Goal: Transaction & Acquisition: Purchase product/service

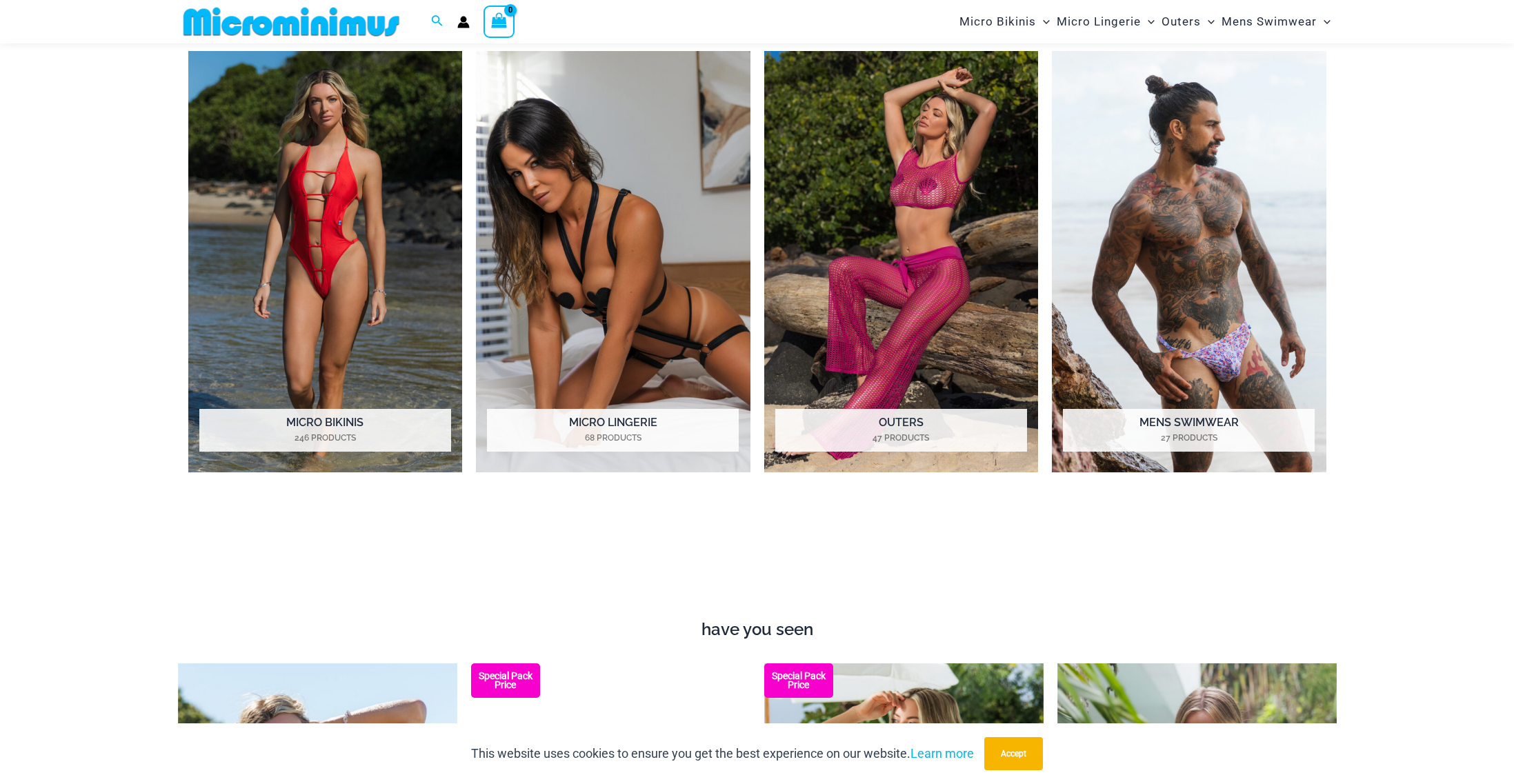
scroll to position [1349, 0]
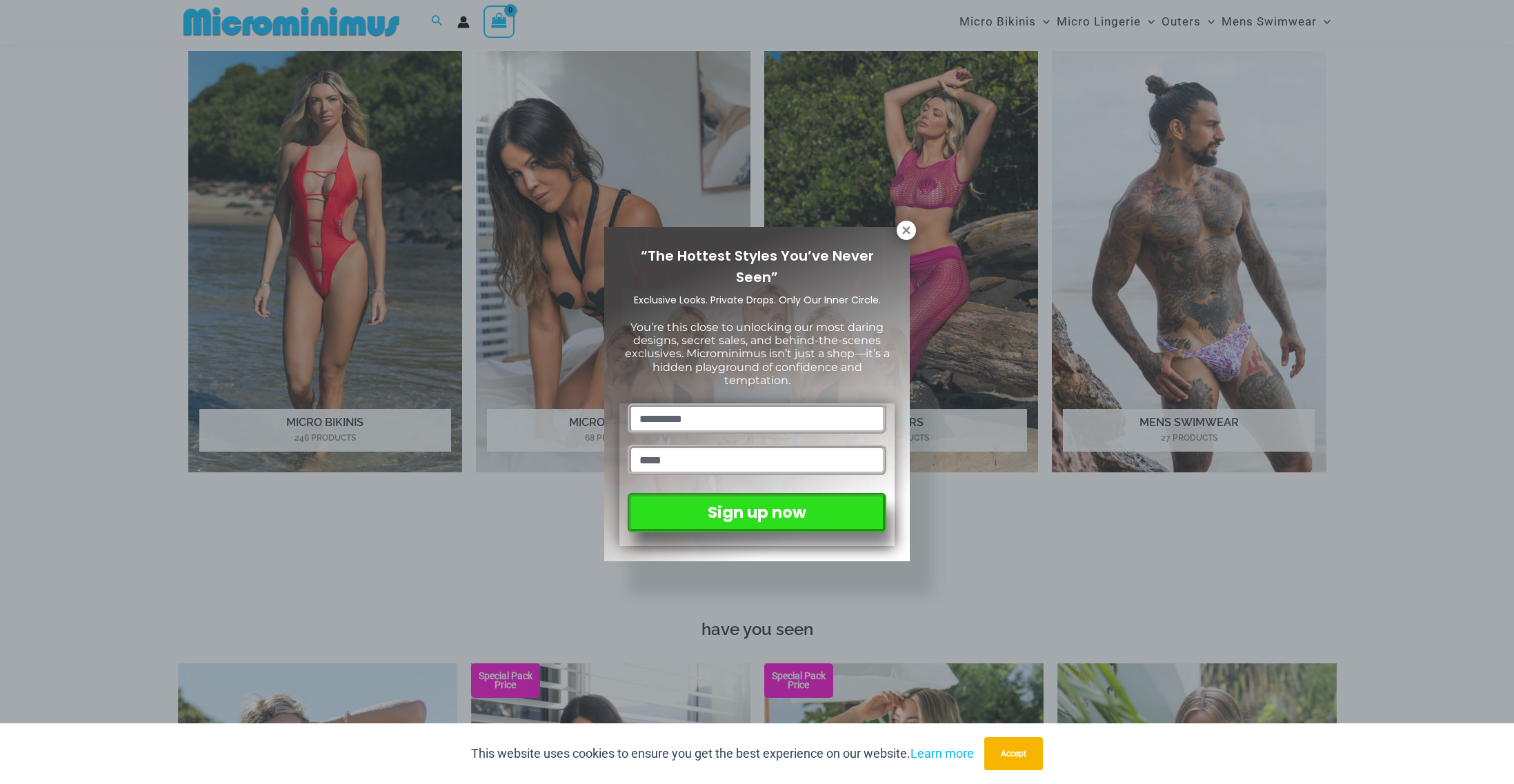
click at [116, 238] on div "“The Hottest Styles You’ve Never Seen” Exclusive Looks. Private Drops. Only Our…" at bounding box center [757, 392] width 1514 height 784
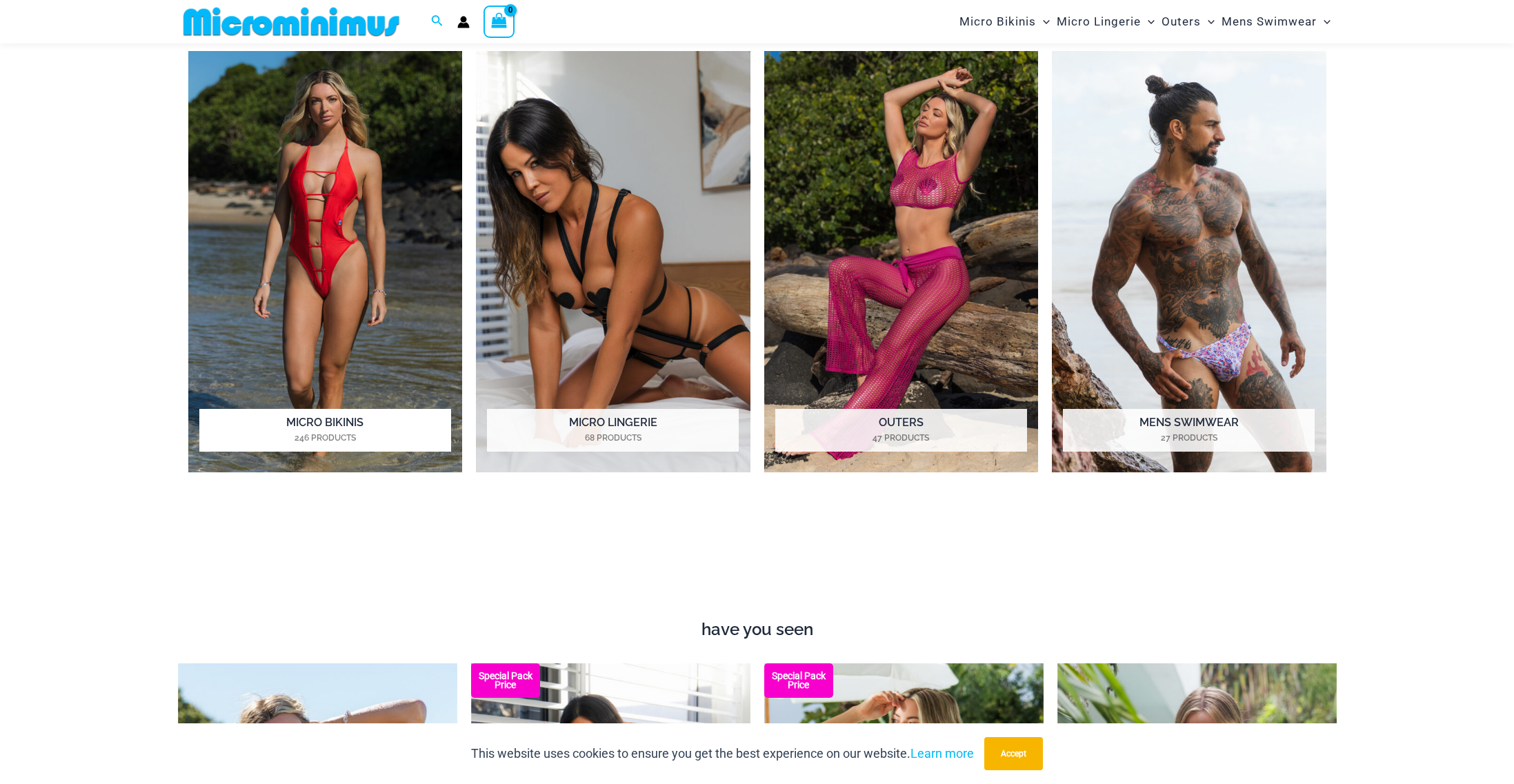
click at [345, 252] on img "Visit product category Micro Bikinis" at bounding box center [326, 262] width 275 height 422
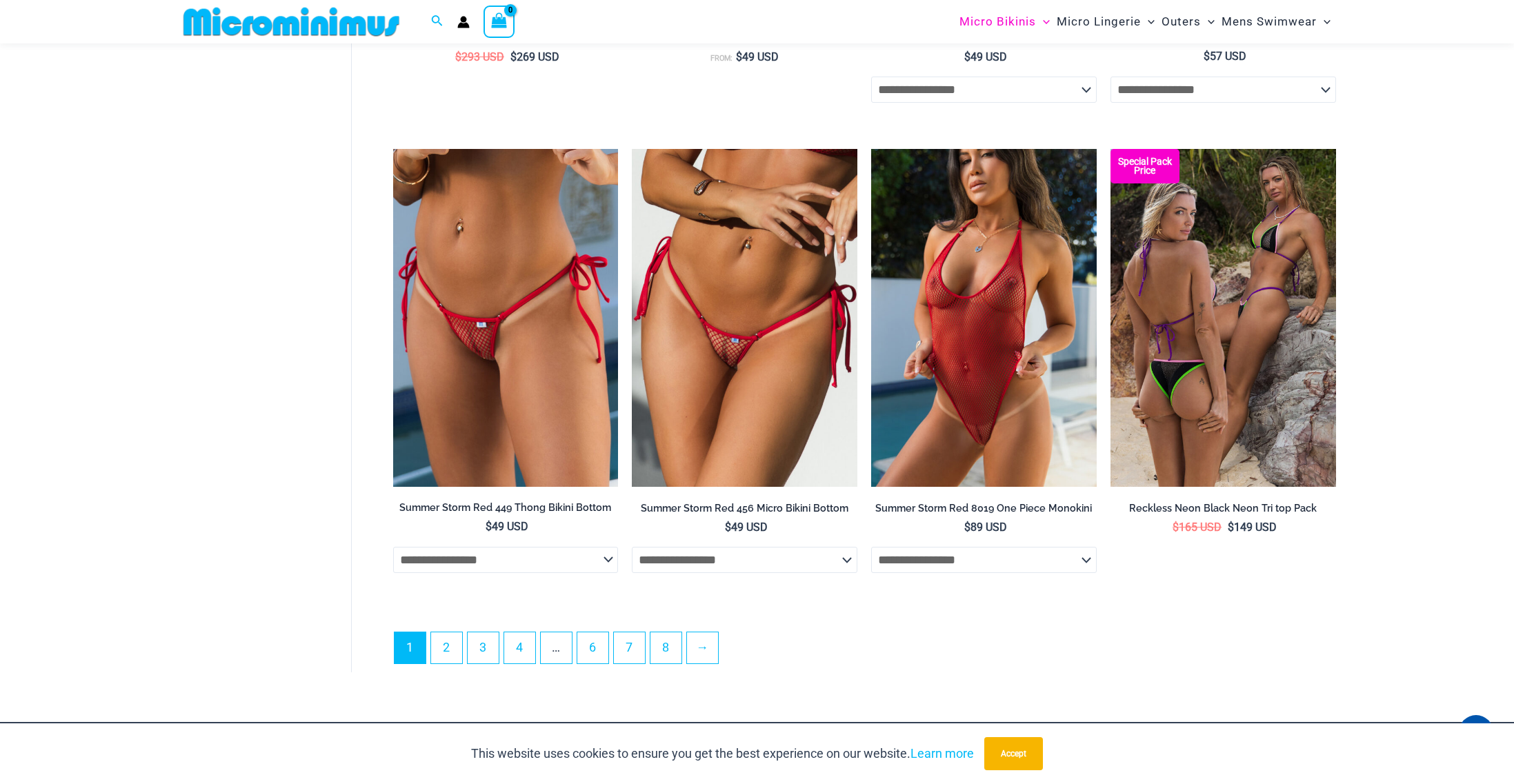
scroll to position [3839, 0]
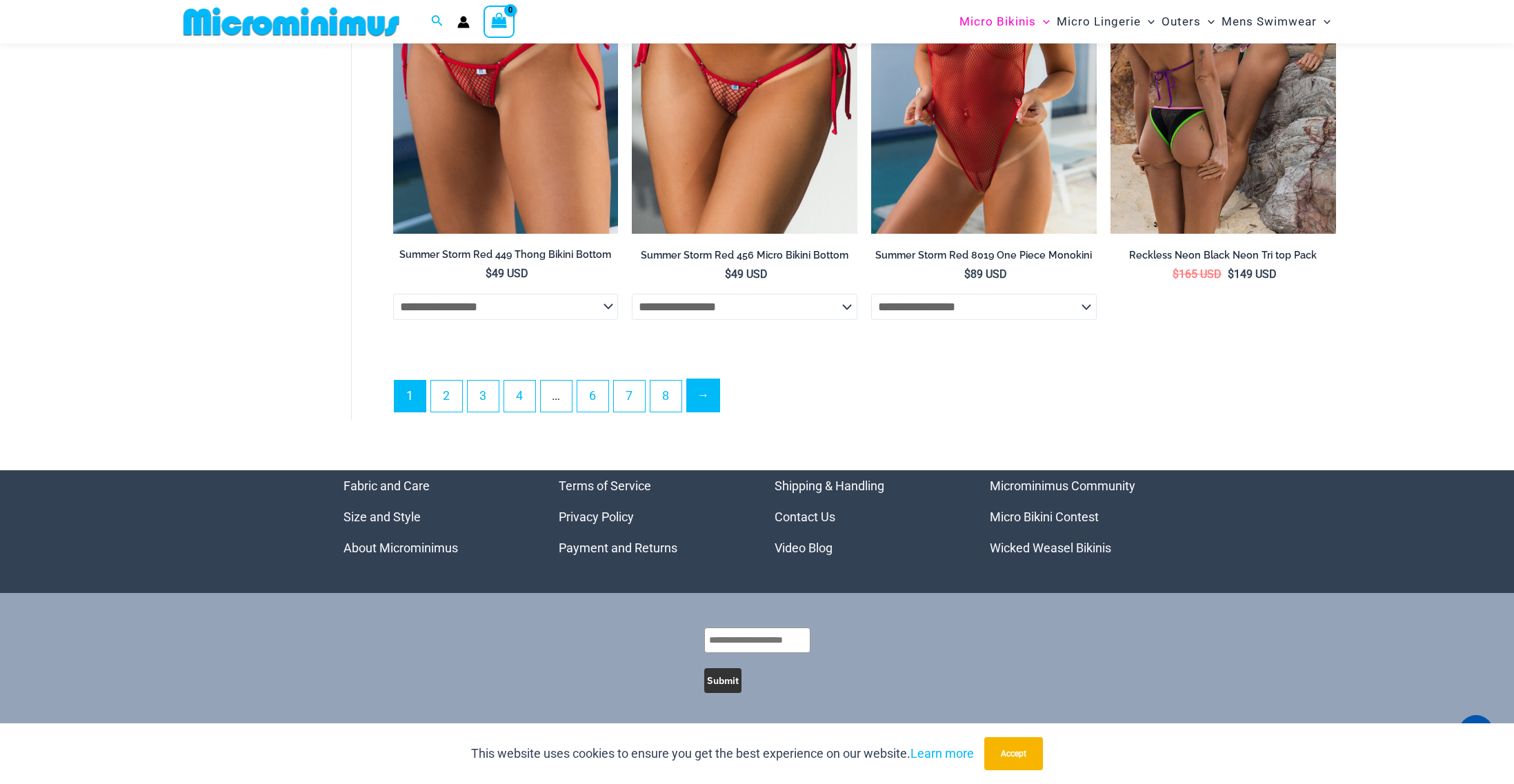
click at [714, 405] on link "→" at bounding box center [703, 395] width 32 height 32
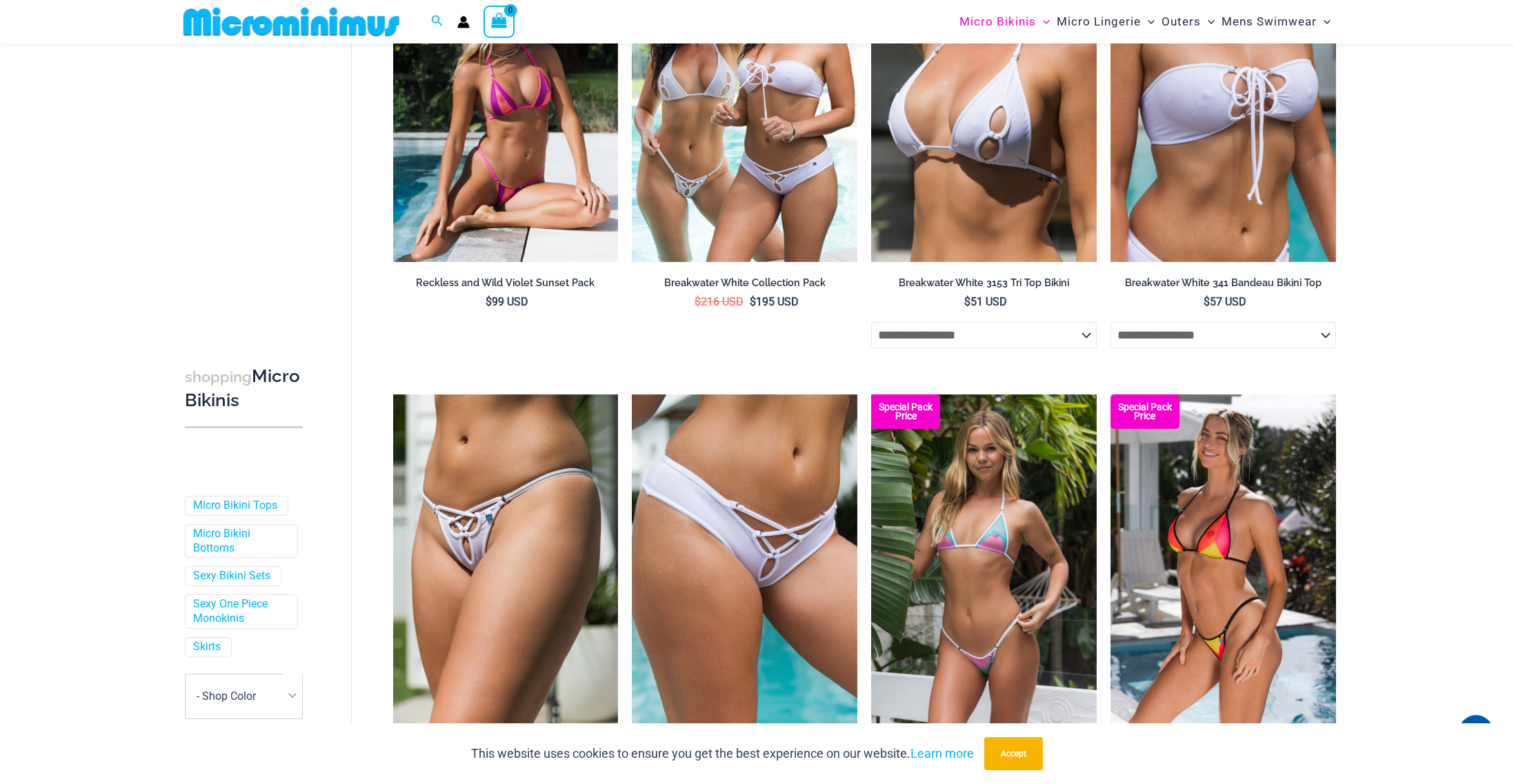
scroll to position [1209, 0]
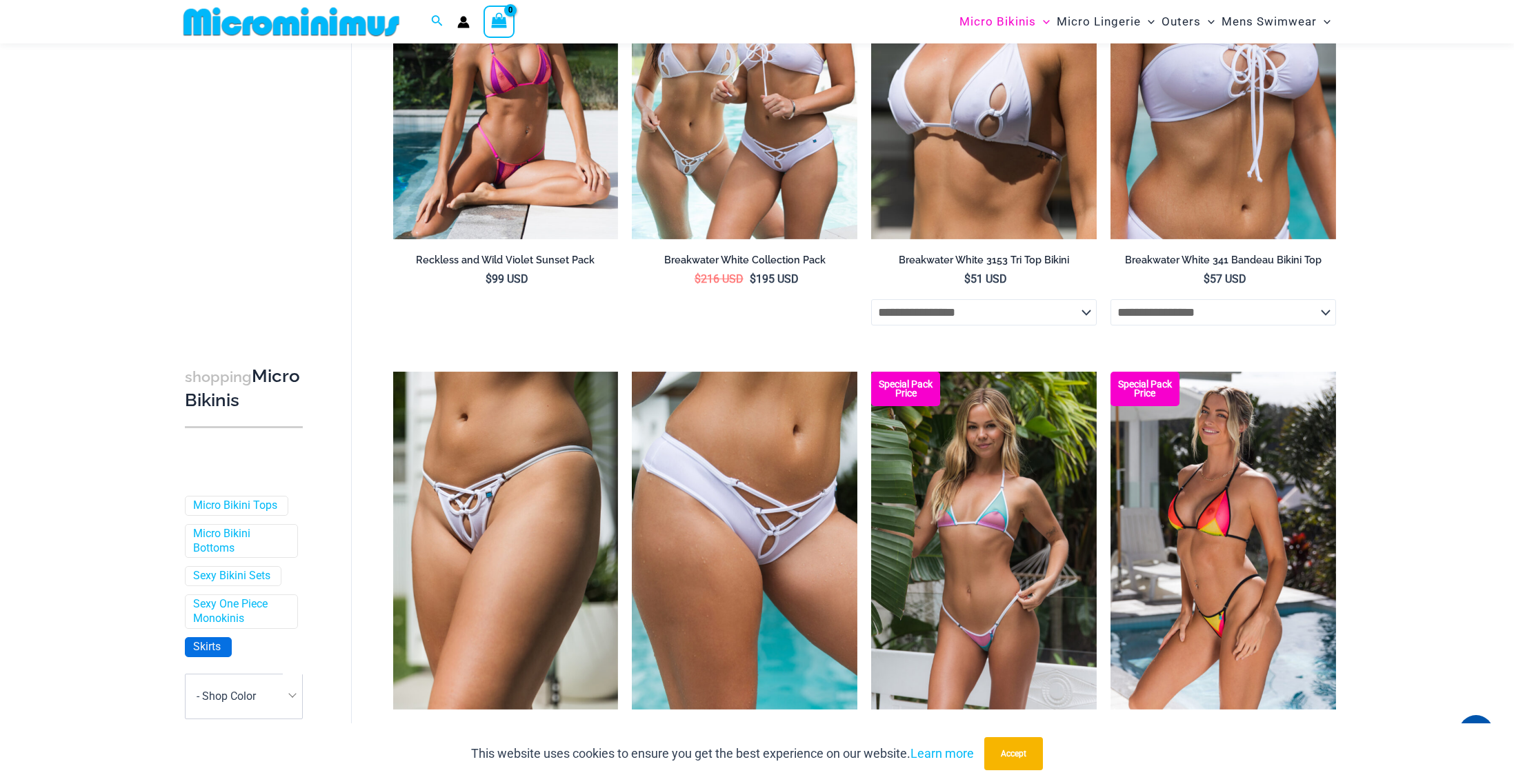
click at [215, 648] on link "Skirts" at bounding box center [207, 647] width 27 height 14
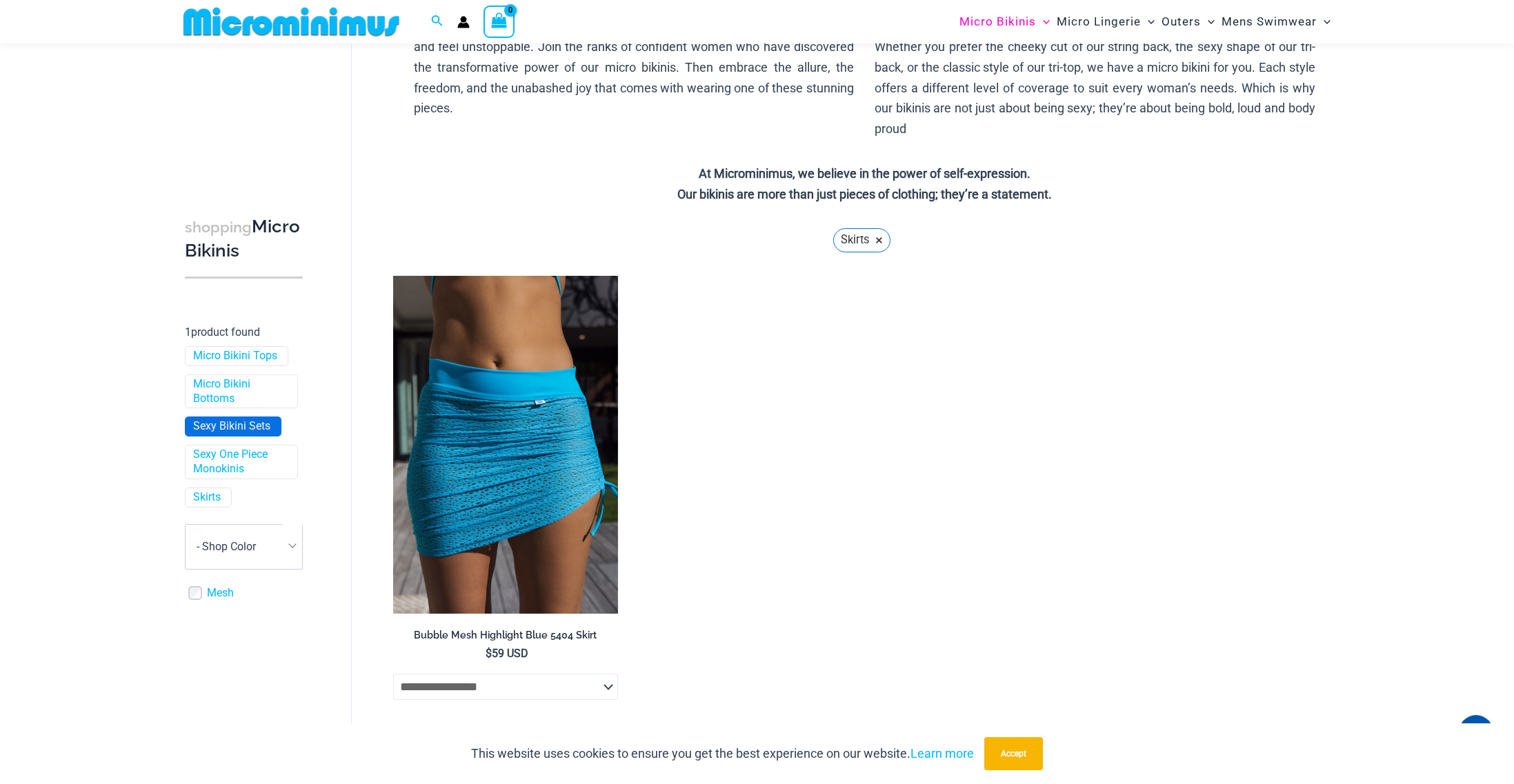
scroll to position [207, 0]
click at [239, 453] on link "Sexy One Piece Monokinis" at bounding box center [240, 461] width 94 height 29
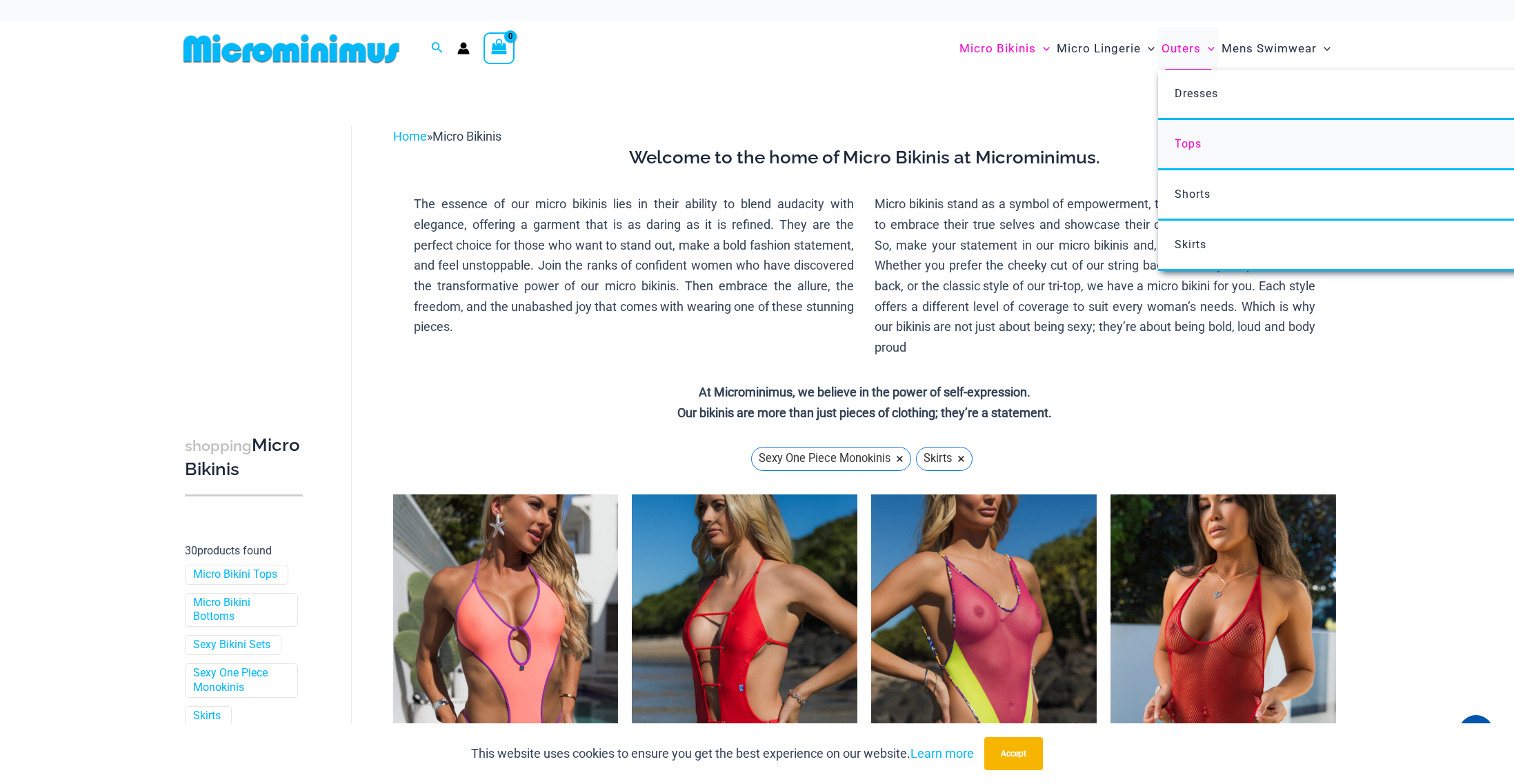
click at [1191, 141] on span "Tops" at bounding box center [1188, 144] width 27 height 13
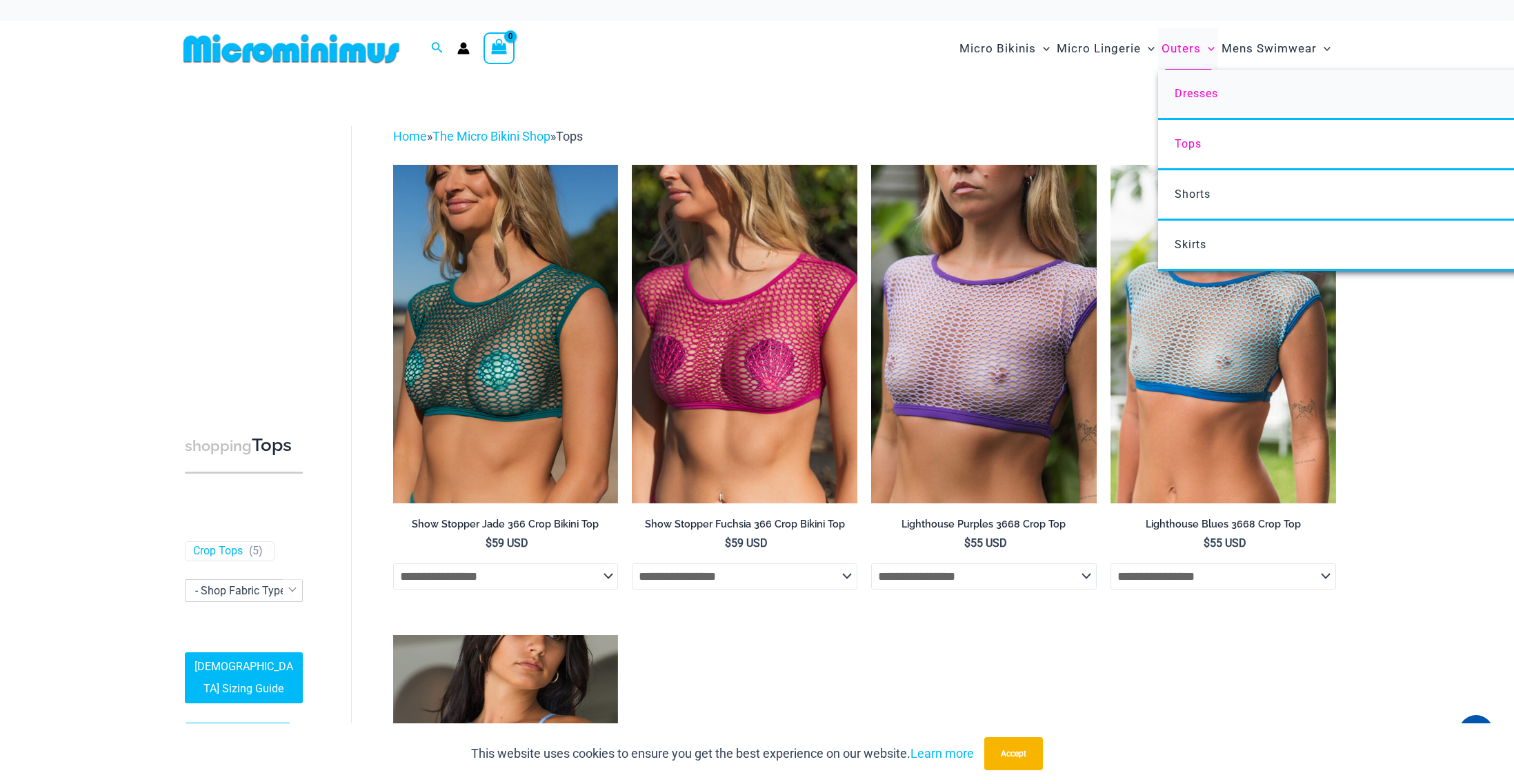
click at [1187, 92] on span "Dresses" at bounding box center [1196, 94] width 44 height 13
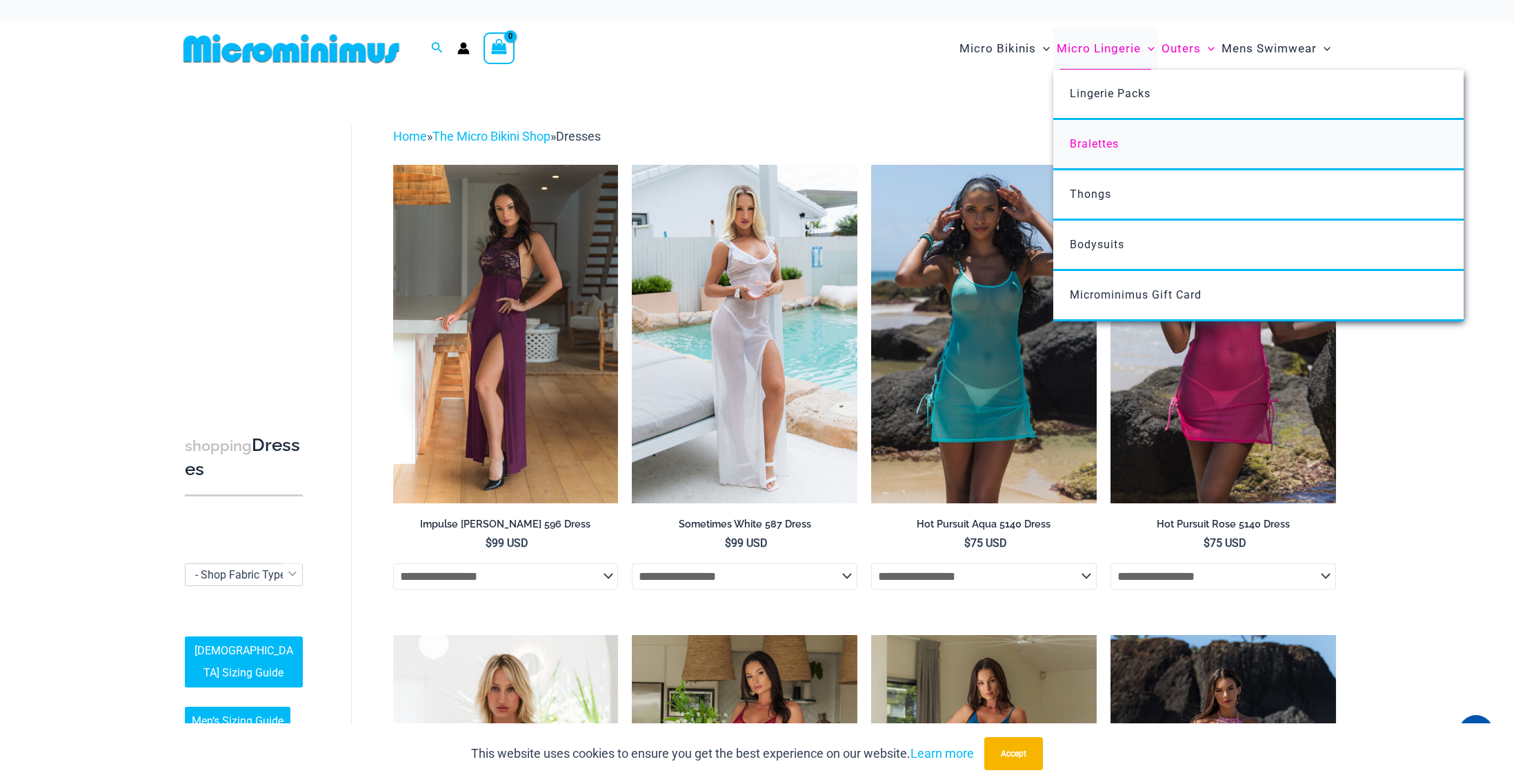
click at [1103, 142] on span "Bralettes" at bounding box center [1094, 144] width 49 height 13
